Goal: Task Accomplishment & Management: Use online tool/utility

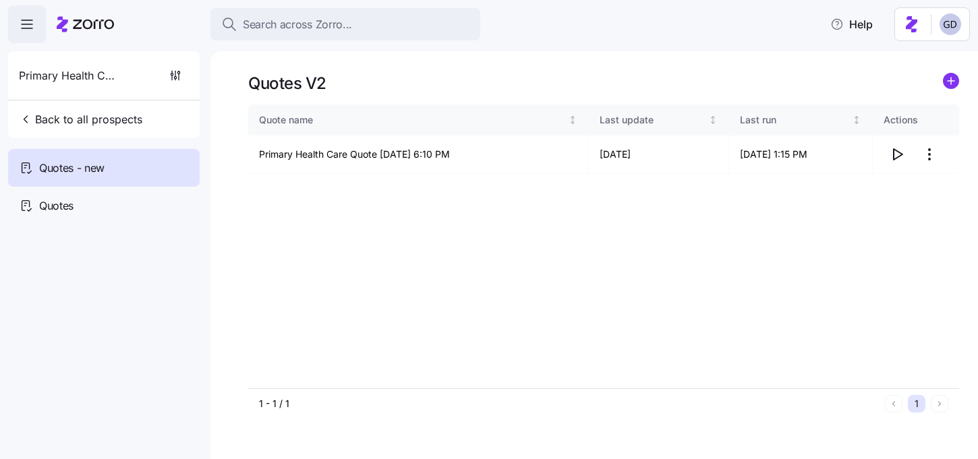
click at [370, 30] on div "Search across Zorro..." at bounding box center [345, 24] width 248 height 17
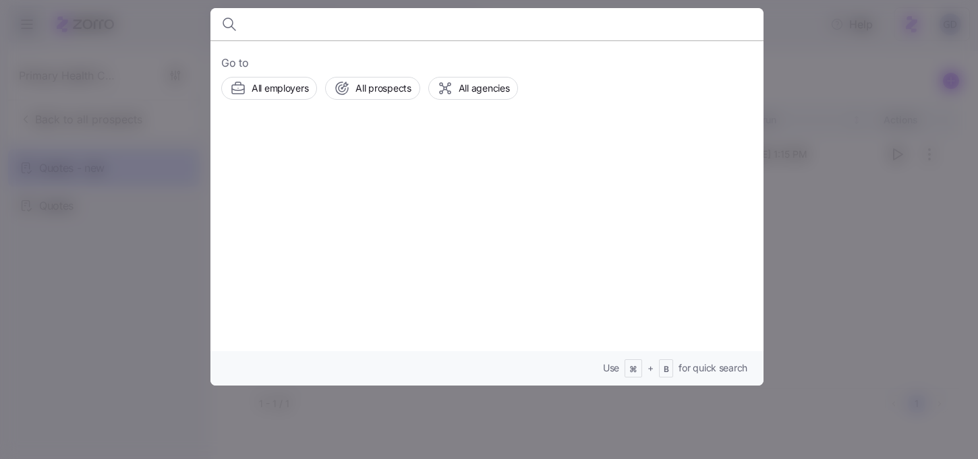
type input "O"
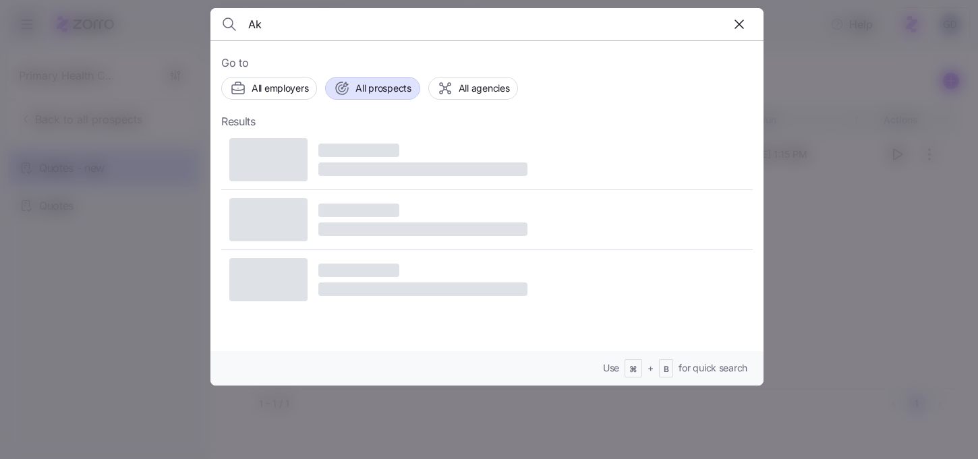
type input "Ak"
click at [383, 90] on span "All prospects" at bounding box center [383, 88] width 55 height 13
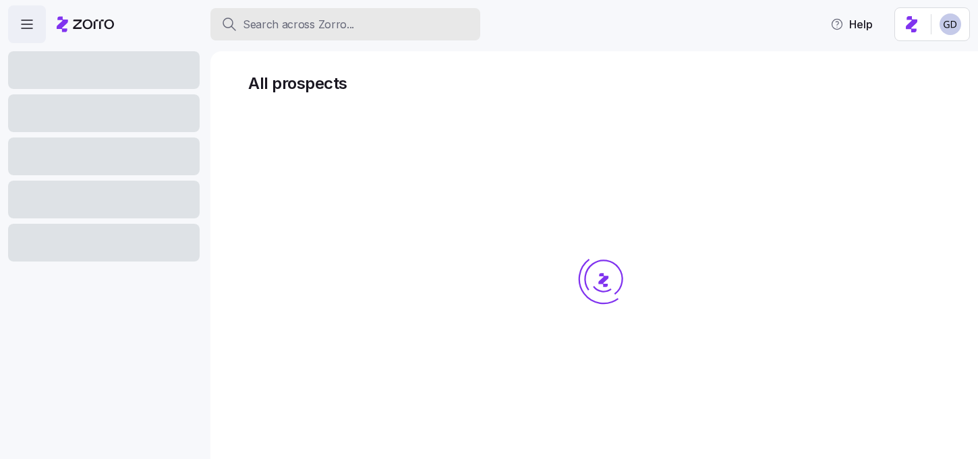
click at [314, 30] on span "Search across Zorro..." at bounding box center [298, 24] width 111 height 17
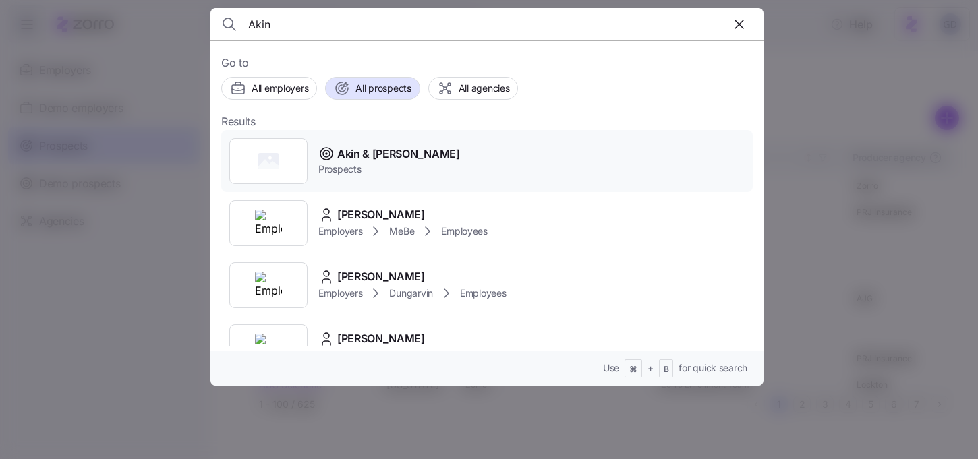
type input "Akin"
click at [355, 153] on span "Akin & Porter" at bounding box center [398, 154] width 123 height 17
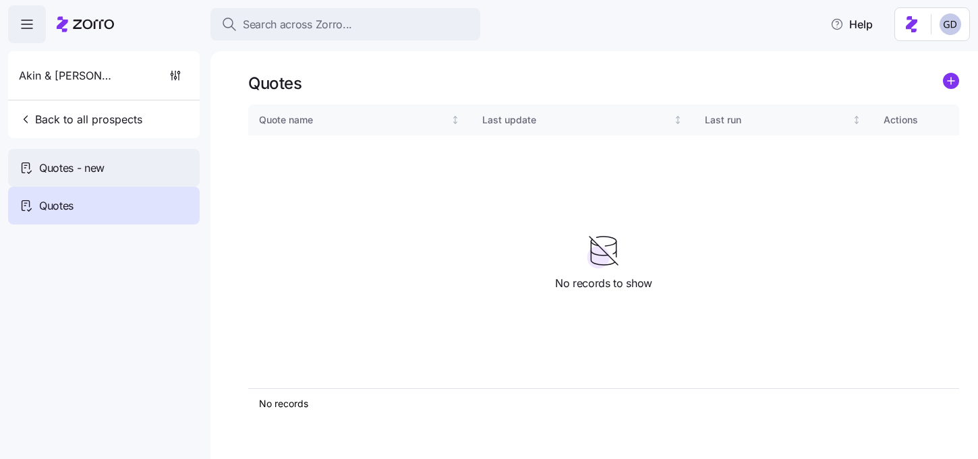
click at [51, 160] on span "Quotes - new" at bounding box center [71, 168] width 65 height 17
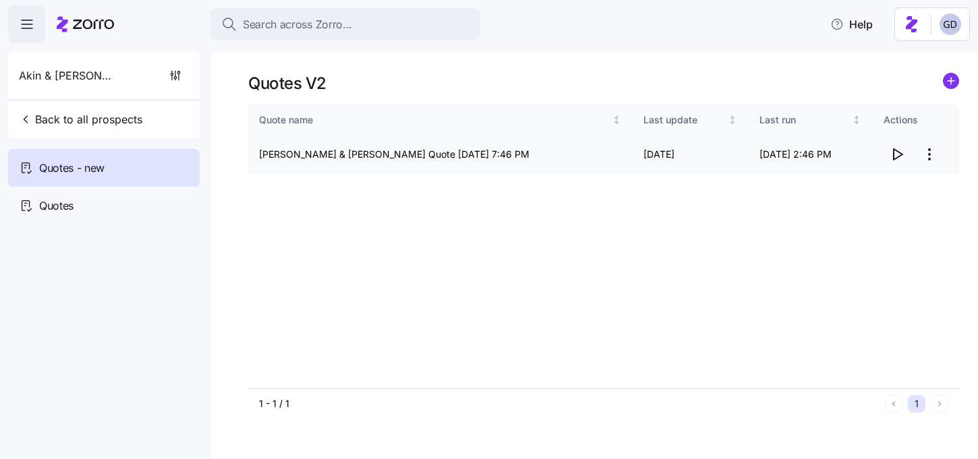
click at [897, 153] on icon "button" at bounding box center [897, 154] width 16 height 16
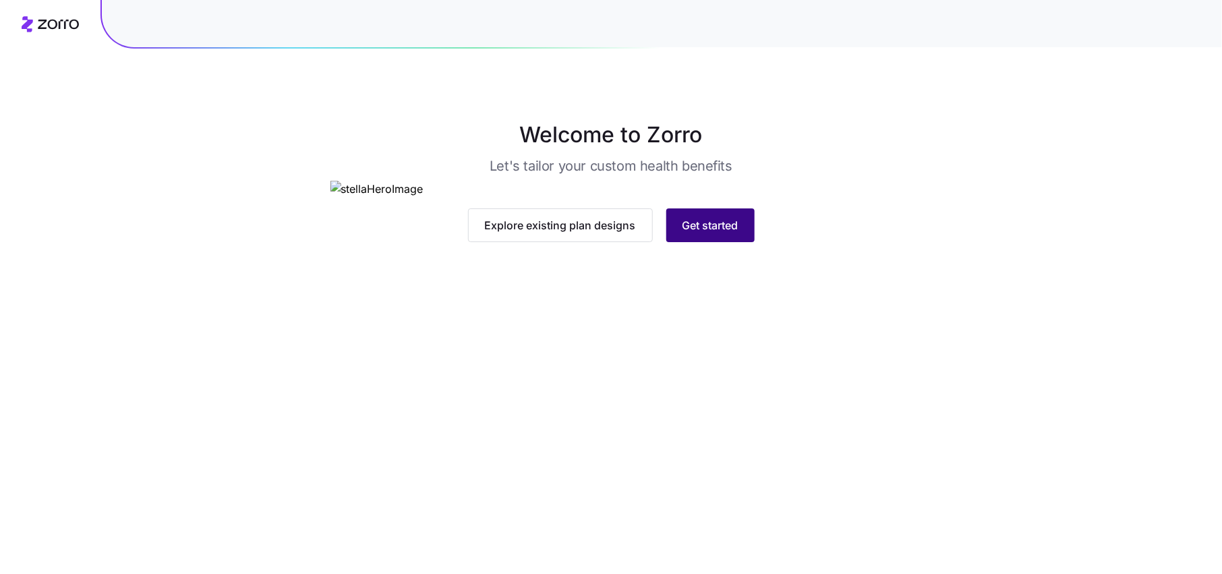
click at [706, 233] on span "Get started" at bounding box center [711, 225] width 56 height 16
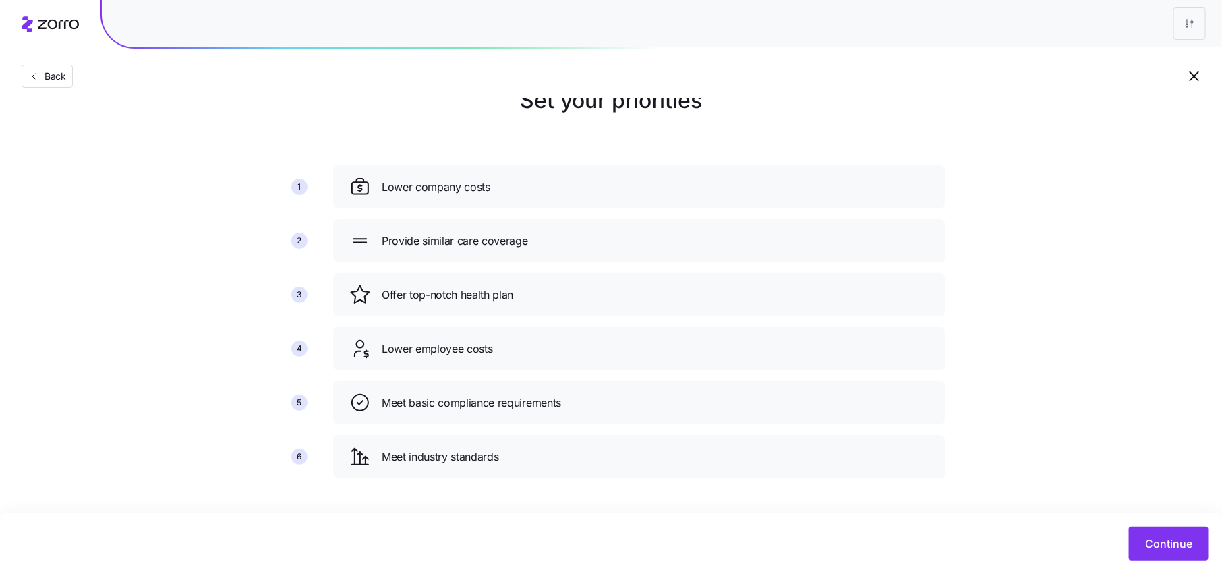
scroll to position [35, 0]
click at [1186, 78] on button "button" at bounding box center [1194, 76] width 23 height 23
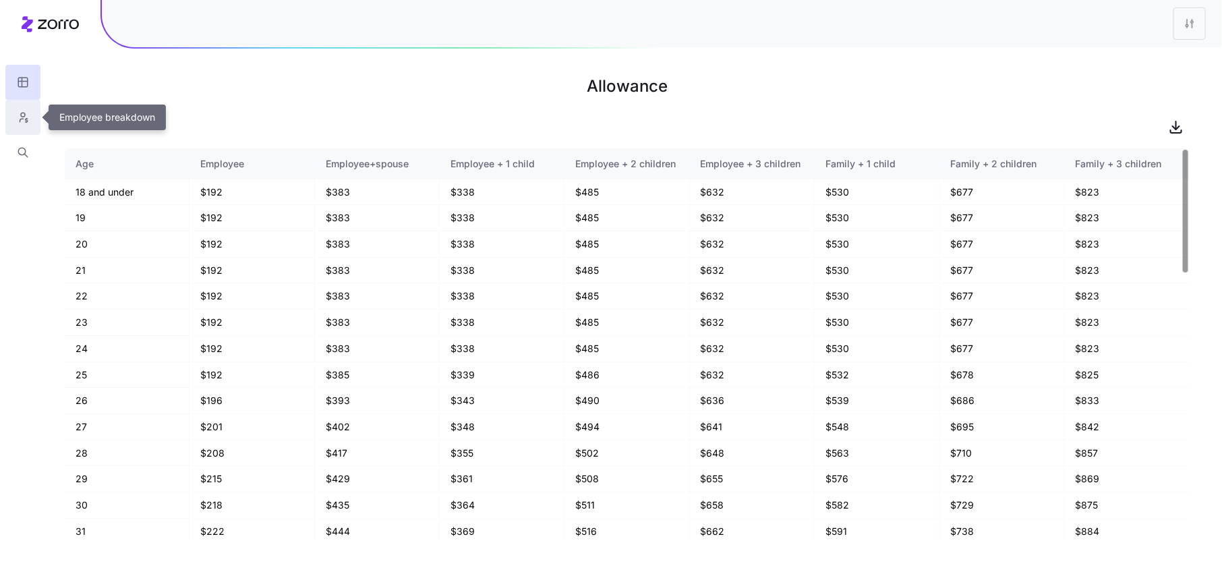
click at [30, 117] on button "button" at bounding box center [22, 117] width 35 height 35
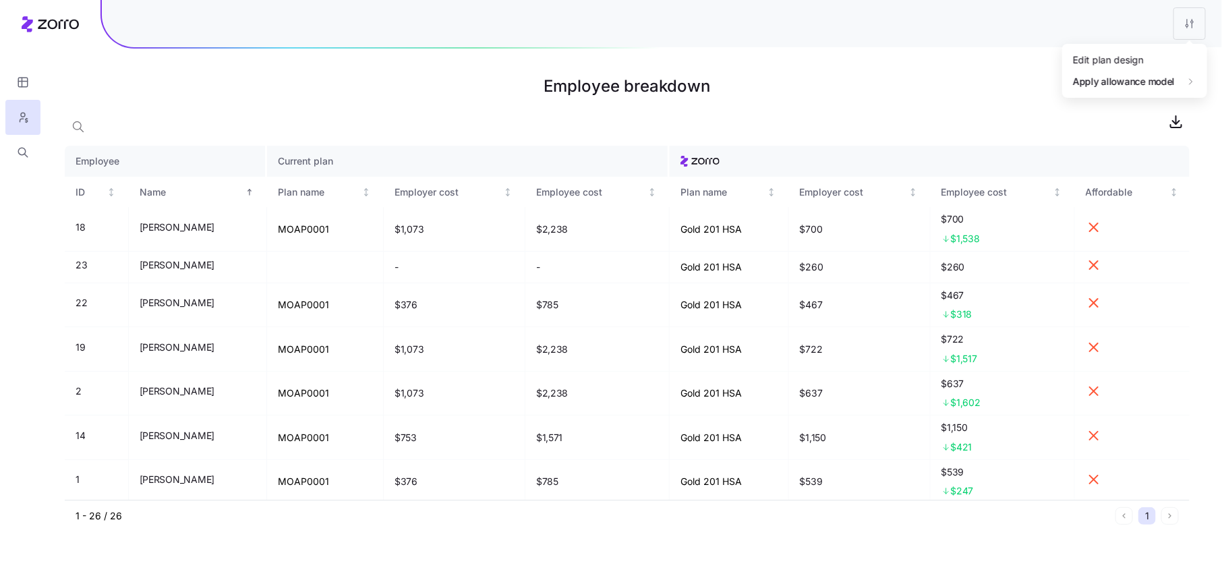
click at [1205, 23] on html "Employee breakdown Employee Current plan ID Name Plan name Employer cost Employ…" at bounding box center [611, 287] width 1222 height 574
click at [1106, 68] on div "Edit plan design" at bounding box center [1135, 60] width 134 height 22
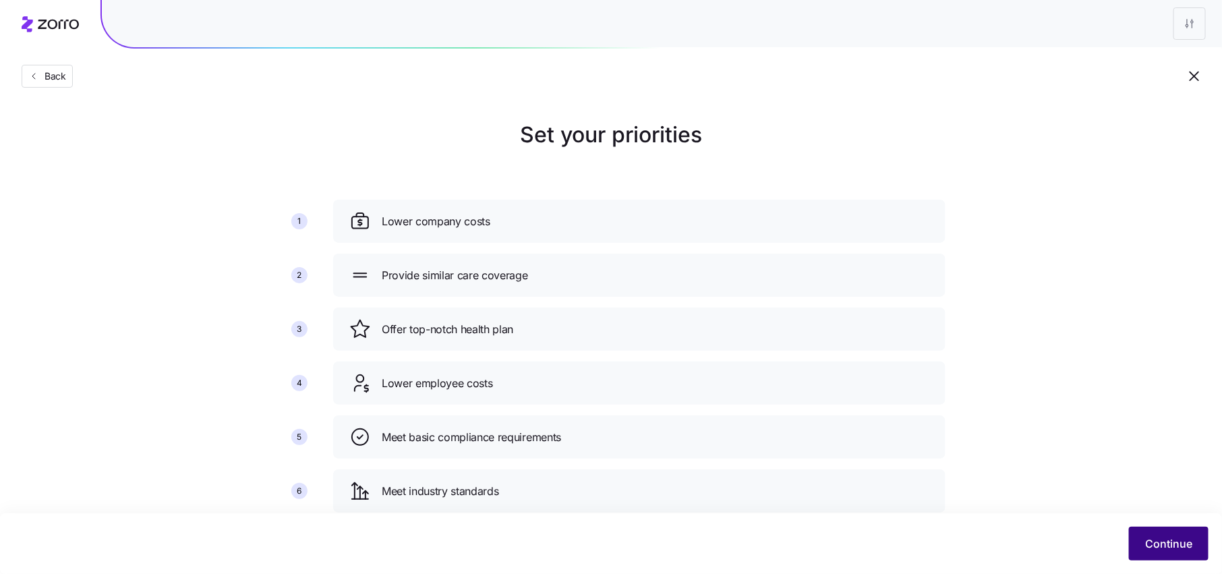
click at [1145, 543] on button "Continue" at bounding box center [1169, 544] width 80 height 34
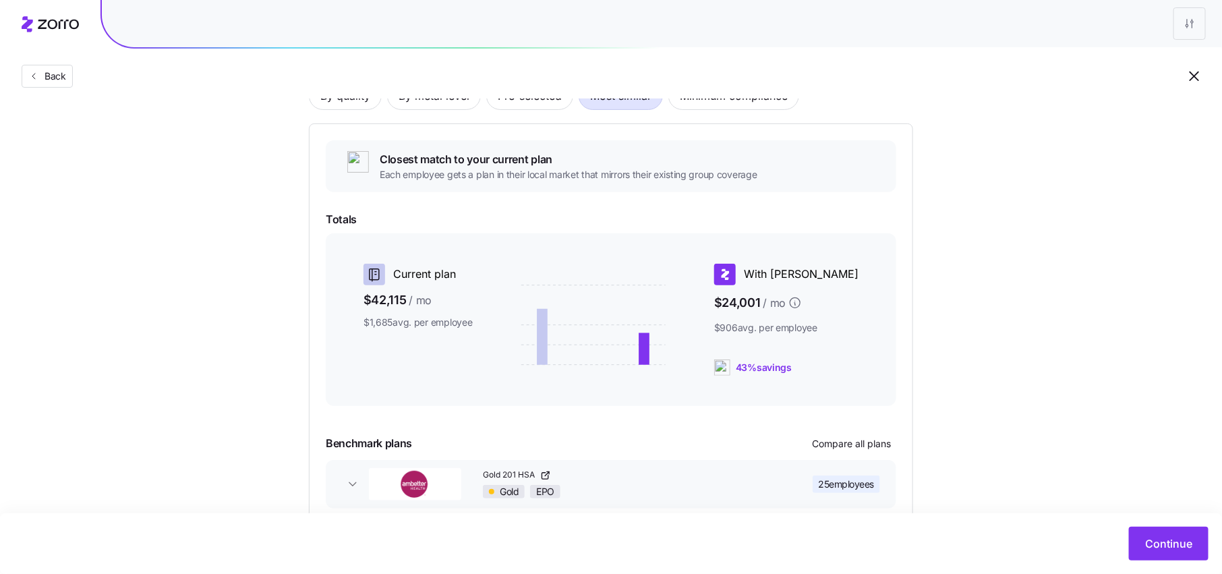
scroll to position [82, 0]
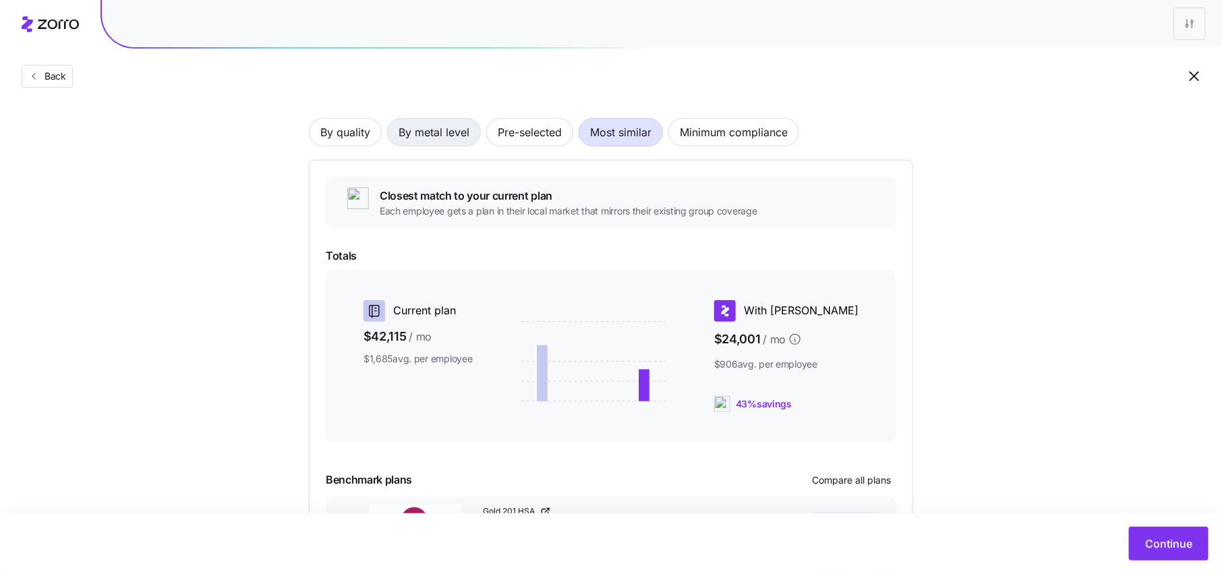
click at [425, 134] on span "By metal level" at bounding box center [434, 132] width 71 height 27
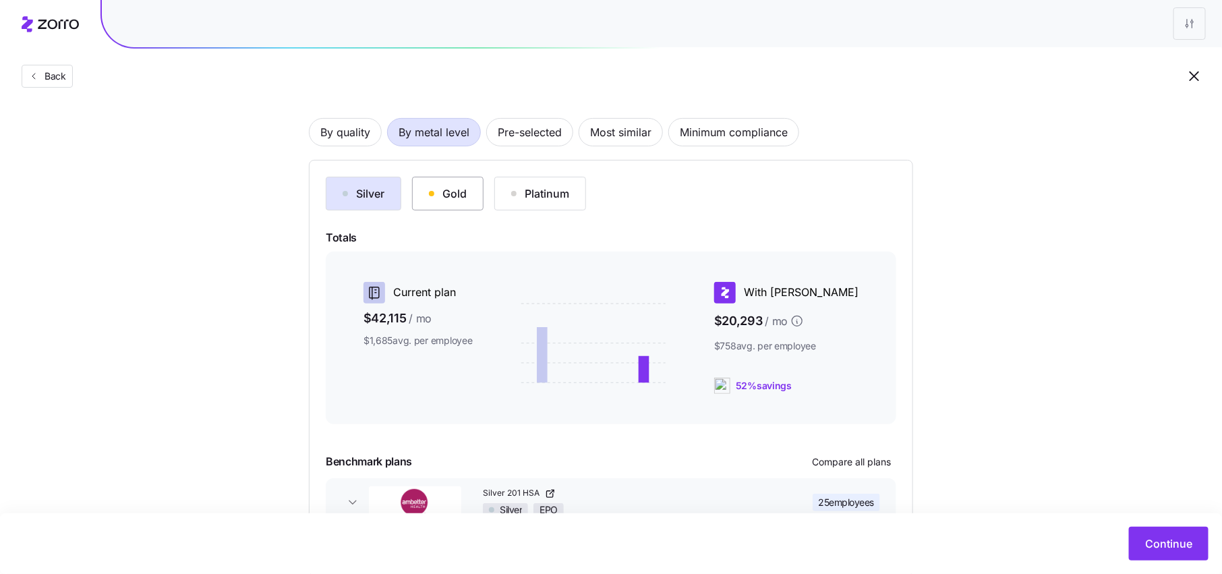
click at [459, 192] on div "Gold" at bounding box center [448, 194] width 38 height 16
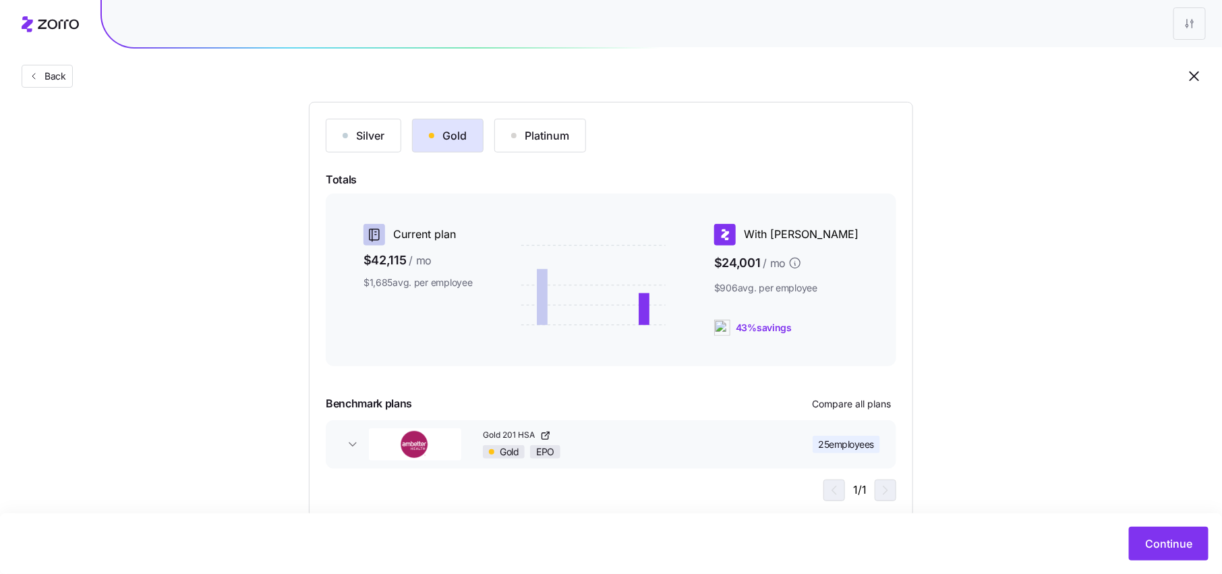
scroll to position [152, 0]
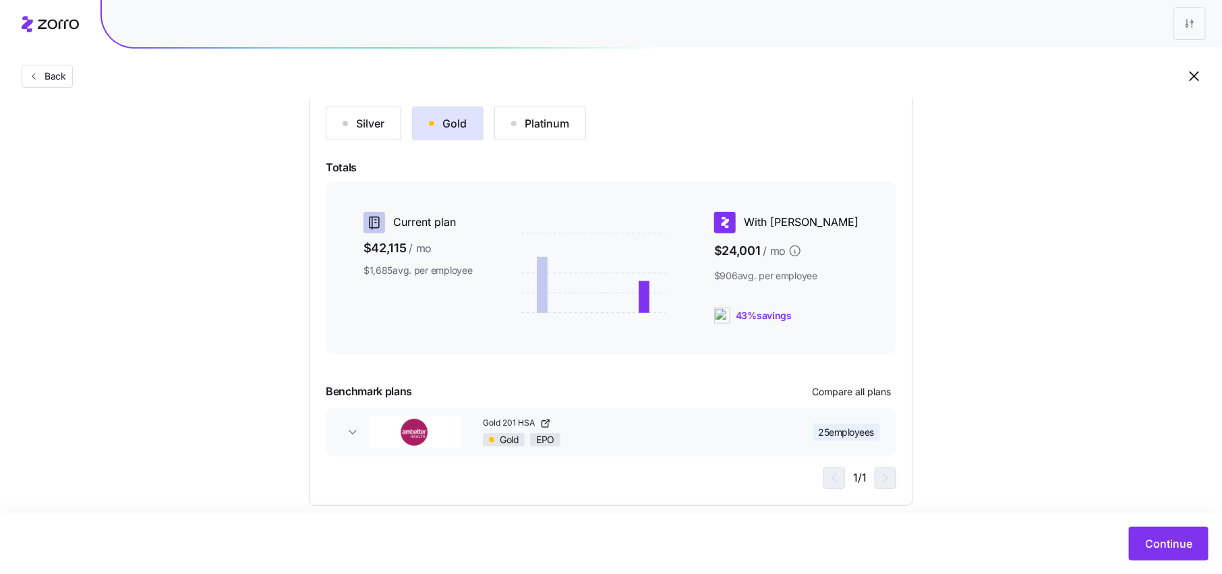
click at [689, 449] on button "Gold 201 HSA Gold EPO 25 employees" at bounding box center [611, 432] width 571 height 49
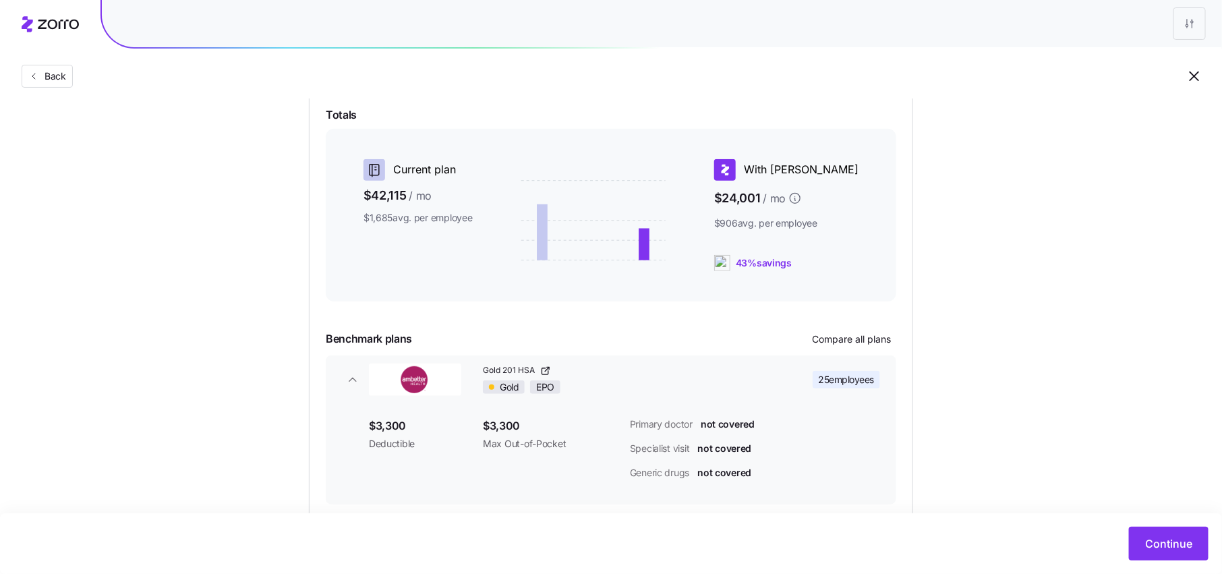
scroll to position [269, 0]
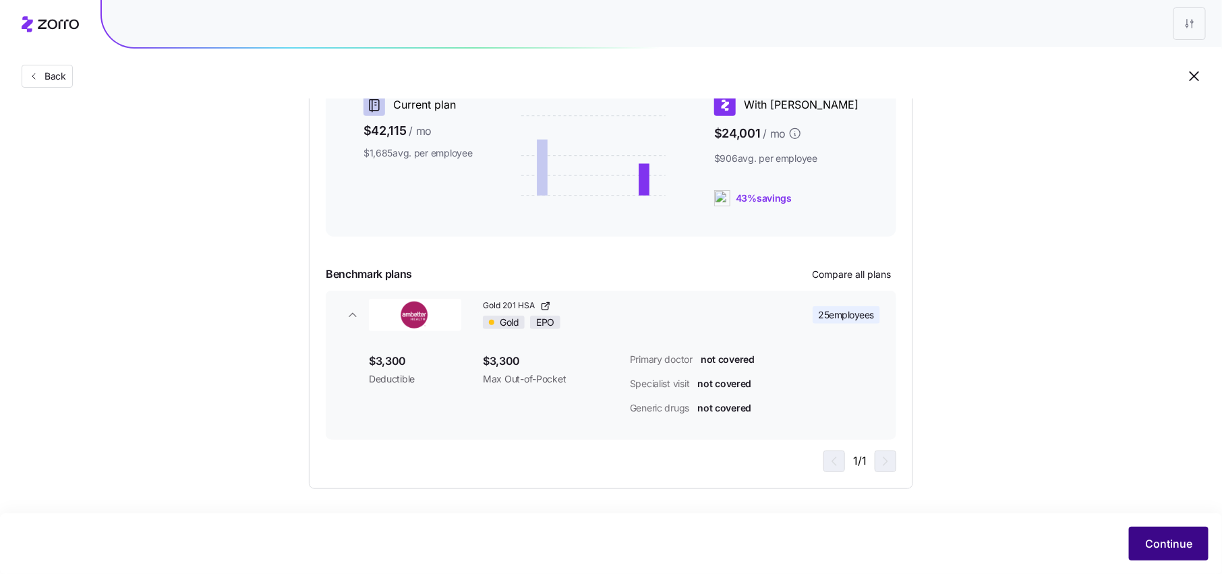
click at [1153, 539] on span "Continue" at bounding box center [1168, 544] width 47 height 16
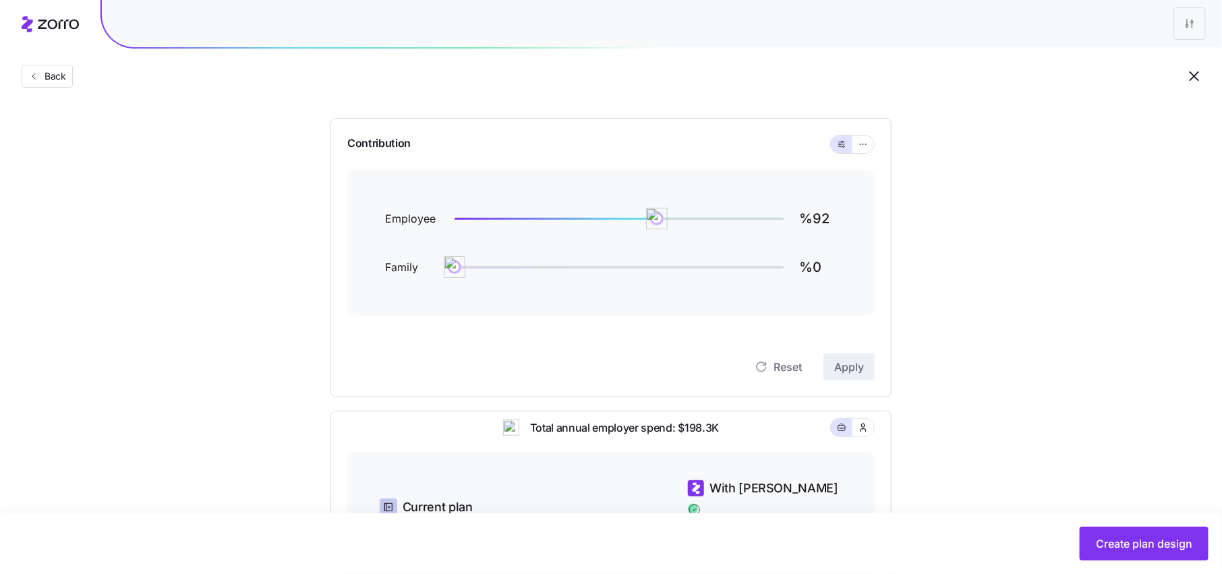
scroll to position [115, 0]
drag, startPoint x: 455, startPoint y: 264, endPoint x: 585, endPoint y: 264, distance: 130.2
click at [585, 264] on img at bounding box center [584, 265] width 23 height 23
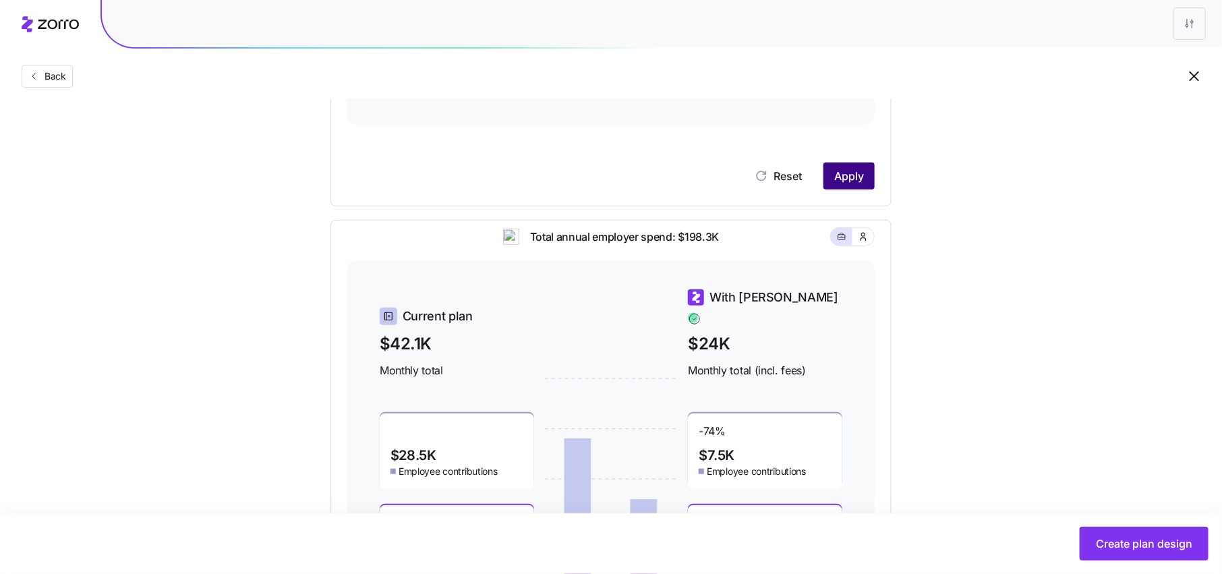
click at [853, 183] on button "Apply" at bounding box center [849, 176] width 51 height 27
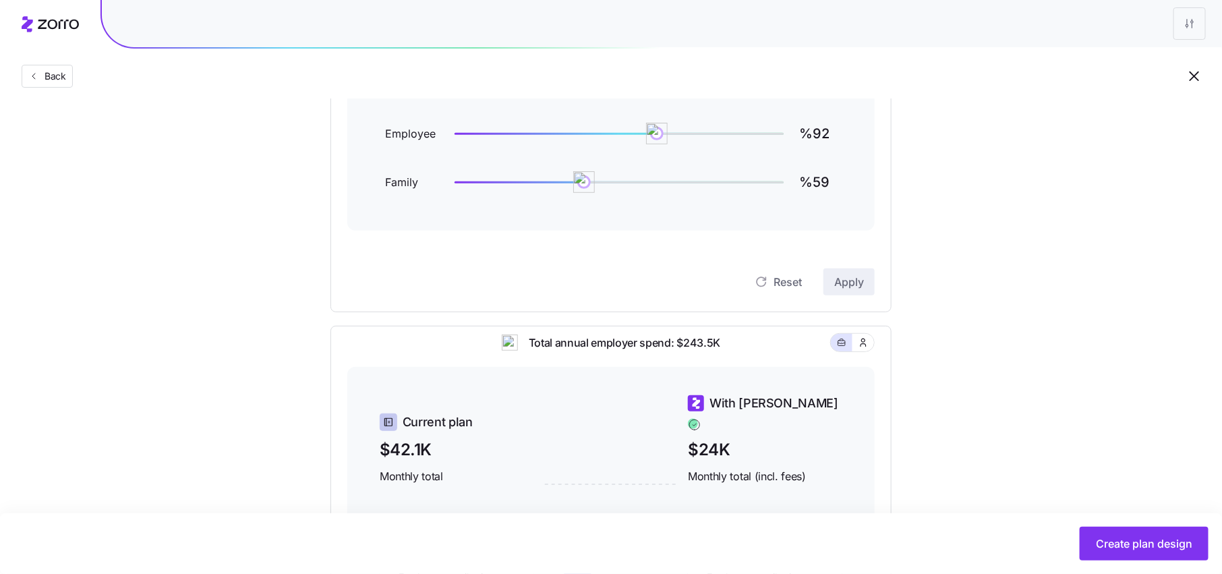
scroll to position [187, 0]
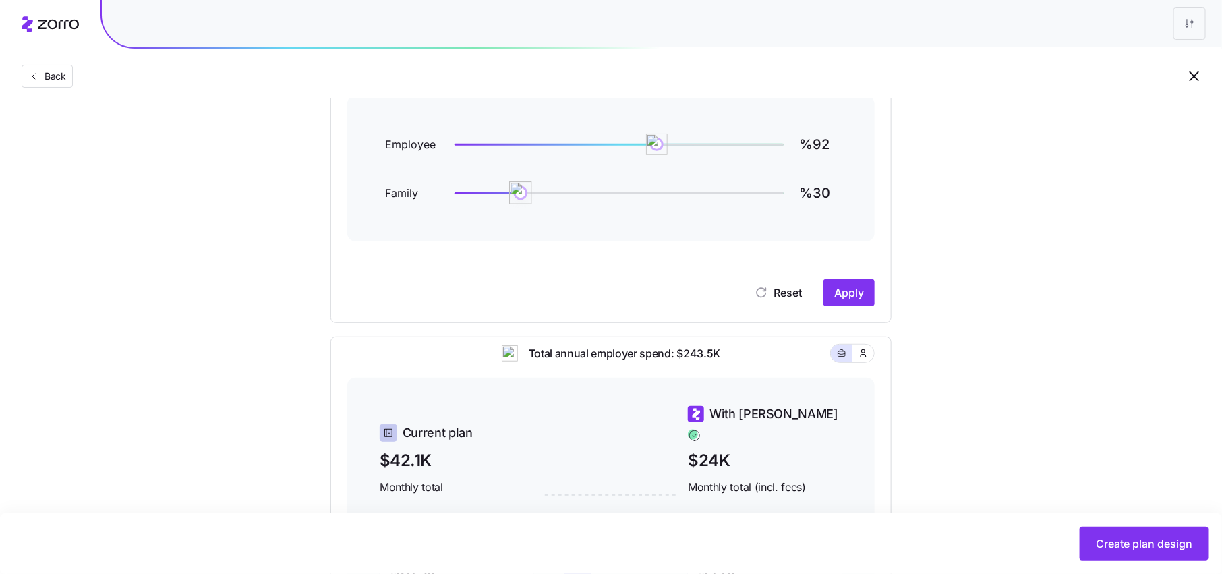
drag, startPoint x: 581, startPoint y: 194, endPoint x: 519, endPoint y: 195, distance: 61.4
click at [519, 195] on img at bounding box center [520, 192] width 23 height 23
type input "%29"
type input "%80"
drag, startPoint x: 659, startPoint y: 142, endPoint x: 631, endPoint y: 142, distance: 27.7
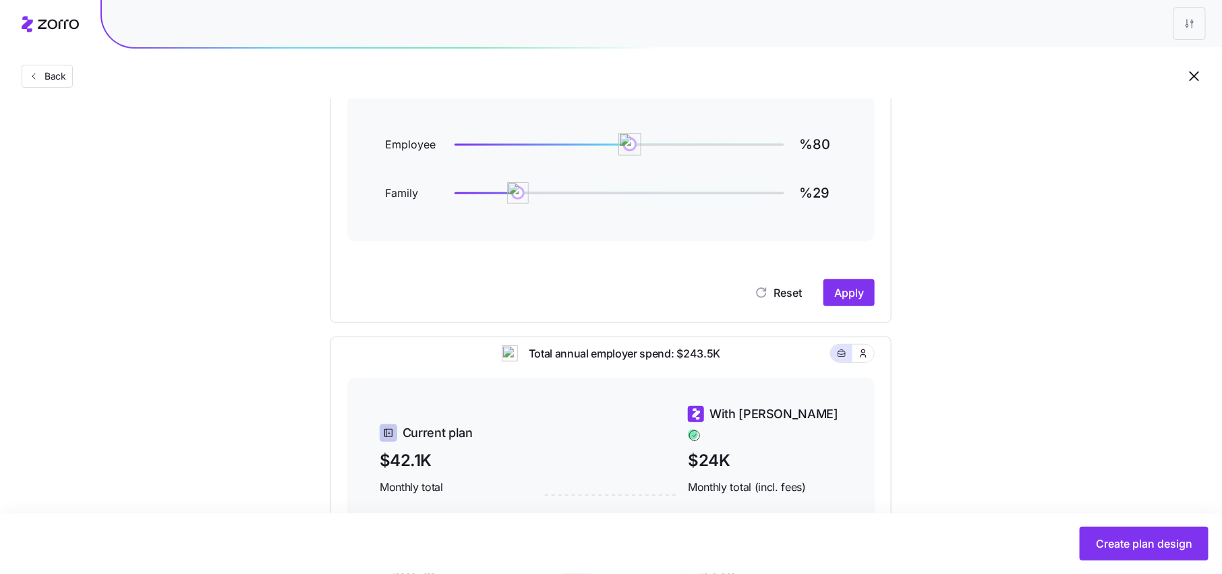
click at [631, 142] on img at bounding box center [630, 144] width 23 height 23
click at [528, 194] on img at bounding box center [527, 192] width 23 height 23
click at [855, 286] on span "Apply" at bounding box center [849, 293] width 30 height 16
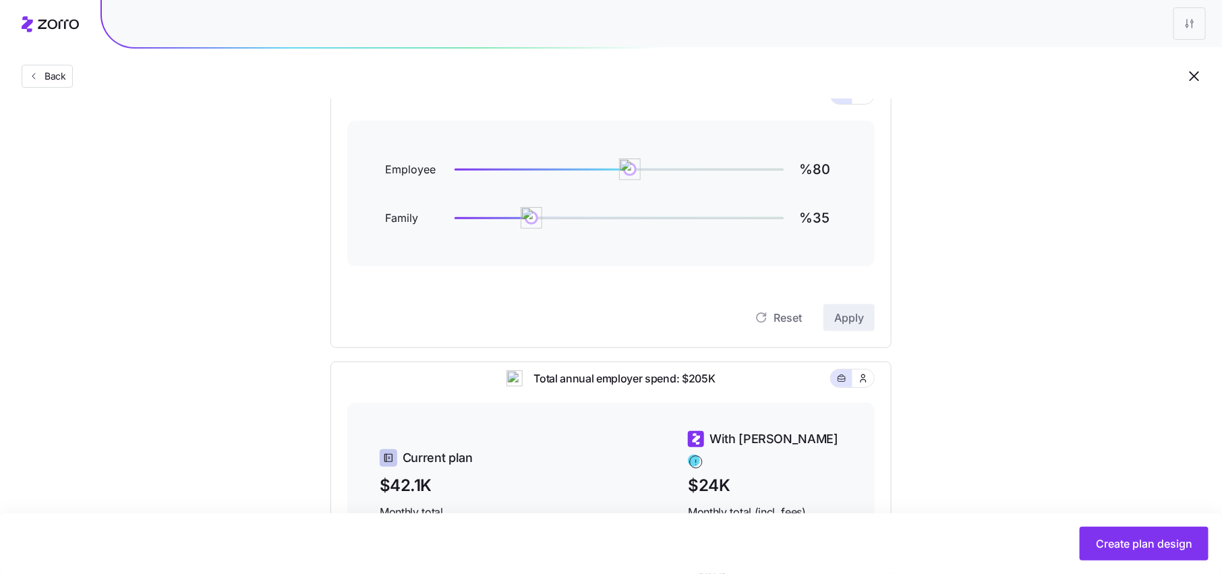
scroll to position [159, 0]
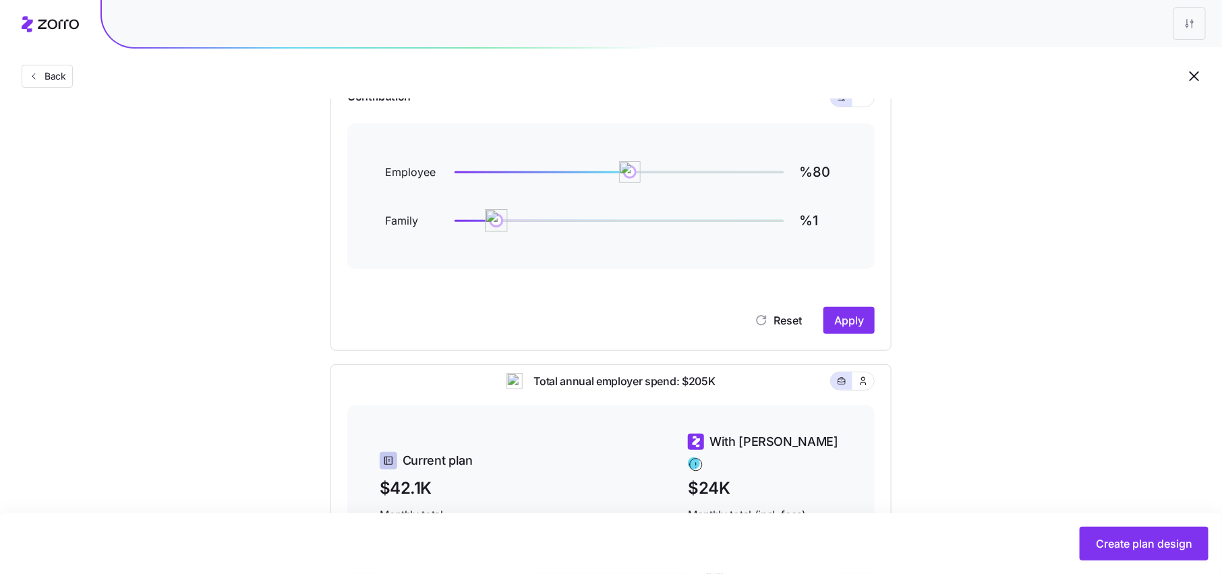
type input "%0"
drag, startPoint x: 530, startPoint y: 223, endPoint x: 438, endPoint y: 223, distance: 91.7
click at [438, 223] on div "Family %0" at bounding box center [611, 220] width 452 height 32
click at [849, 317] on span "Apply" at bounding box center [849, 320] width 30 height 16
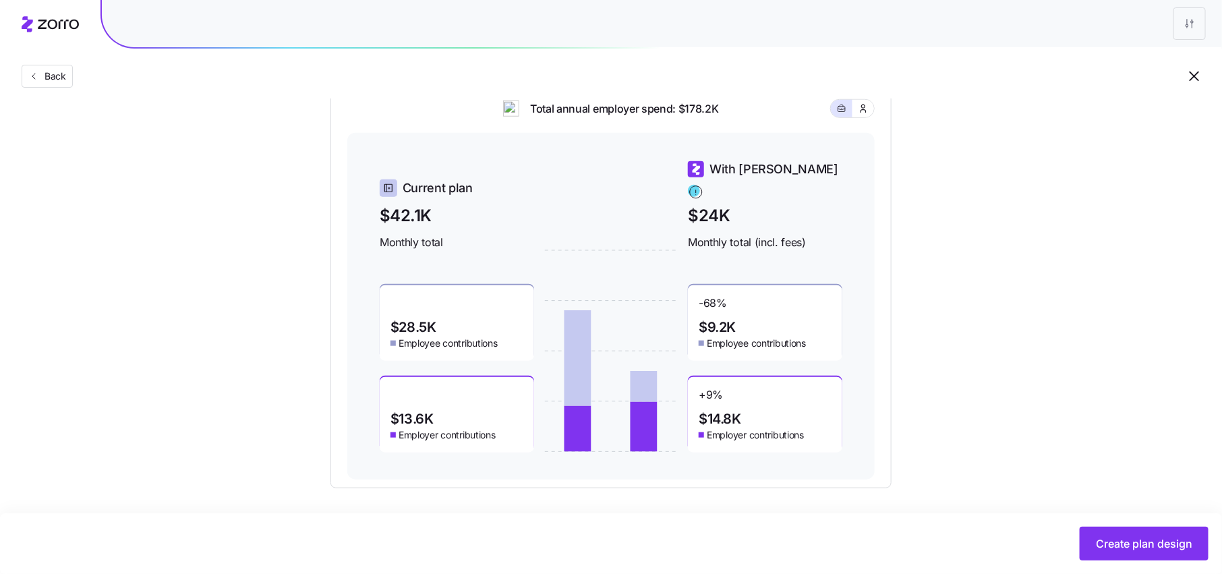
scroll to position [0, 0]
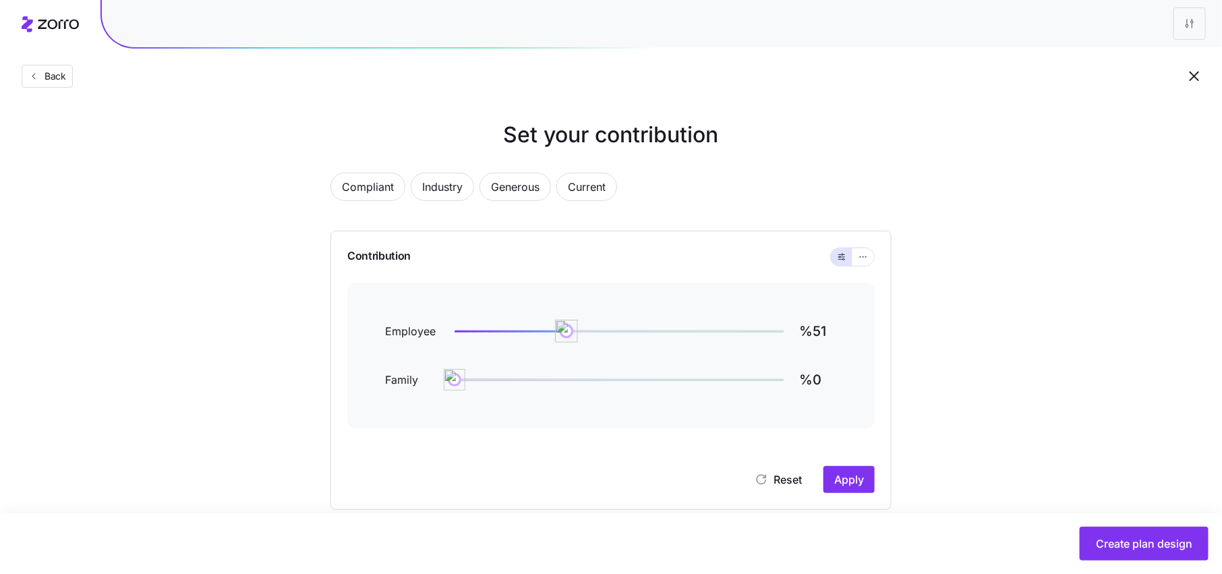
type input "%50"
drag, startPoint x: 626, startPoint y: 333, endPoint x: 565, endPoint y: 336, distance: 61.4
click at [565, 336] on img at bounding box center [564, 331] width 23 height 23
click at [859, 481] on span "Apply" at bounding box center [849, 480] width 30 height 16
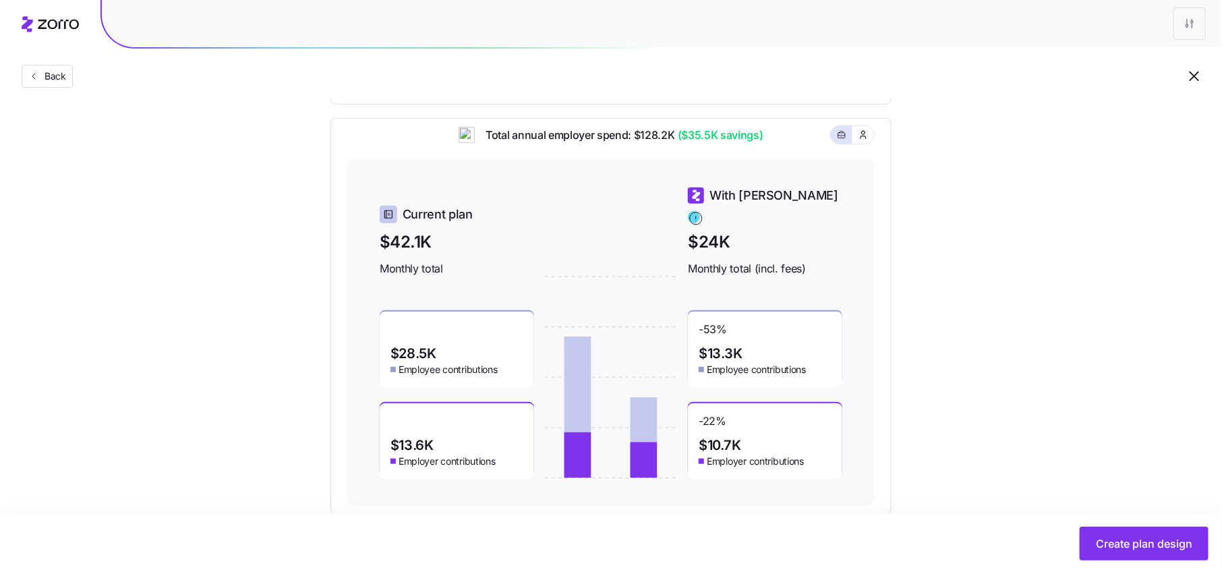
scroll to position [432, 0]
